Goal: Information Seeking & Learning: Learn about a topic

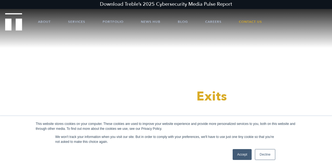
click at [37, 23] on ul "About Services Portfolio News Hub Blog Careers Contact Us" at bounding box center [166, 22] width 289 height 16
click at [42, 23] on link "About" at bounding box center [44, 22] width 13 height 16
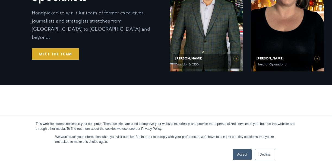
scroll to position [320, 0]
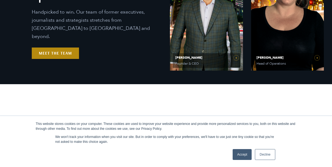
click at [68, 49] on link "Meet the Team" at bounding box center [55, 53] width 47 height 11
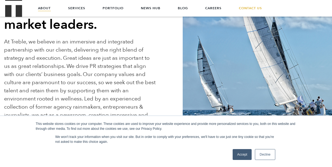
scroll to position [76, 0]
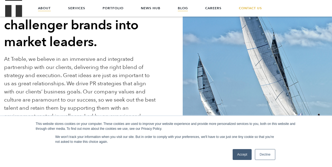
click at [182, 6] on link "Blog" at bounding box center [183, 8] width 10 height 16
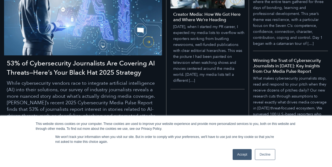
scroll to position [146, 0]
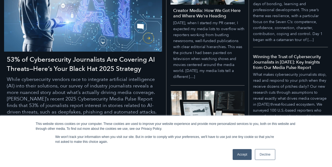
click at [185, 18] on h4 "Creator Media: How We Got Here and Where We’re Heading" at bounding box center [209, 13] width 72 height 11
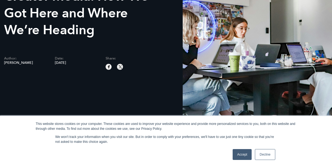
scroll to position [71, 0]
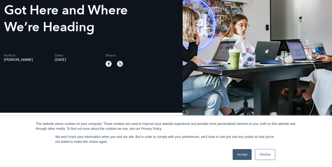
click at [35, 60] on span "[PERSON_NAME]" at bounding box center [25, 60] width 43 height 4
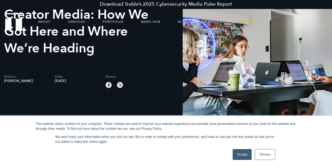
scroll to position [0, 0]
